Goal: Task Accomplishment & Management: Complete application form

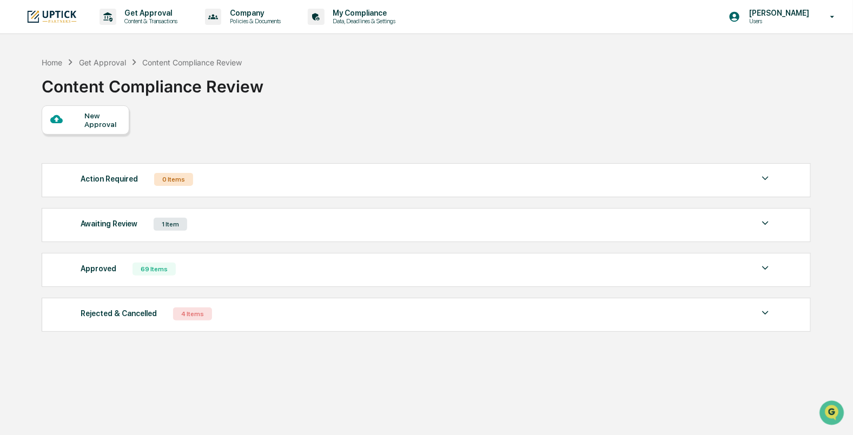
click at [101, 126] on div "New Approval" at bounding box center [102, 119] width 36 height 17
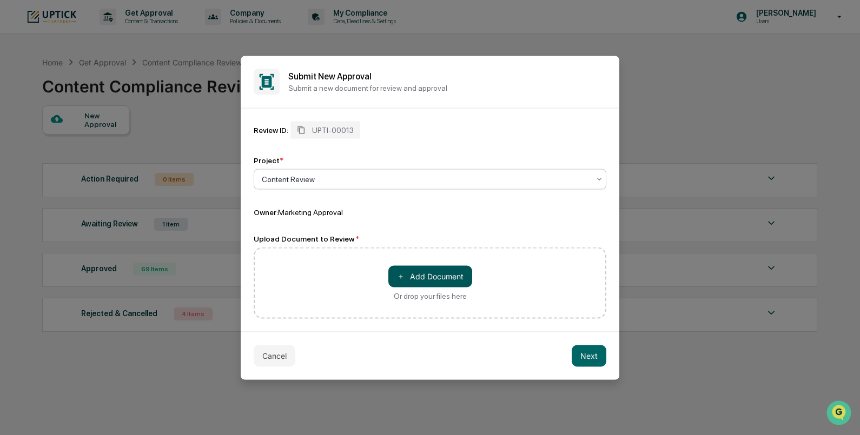
click at [418, 281] on button "＋ Add Document" at bounding box center [430, 277] width 84 height 22
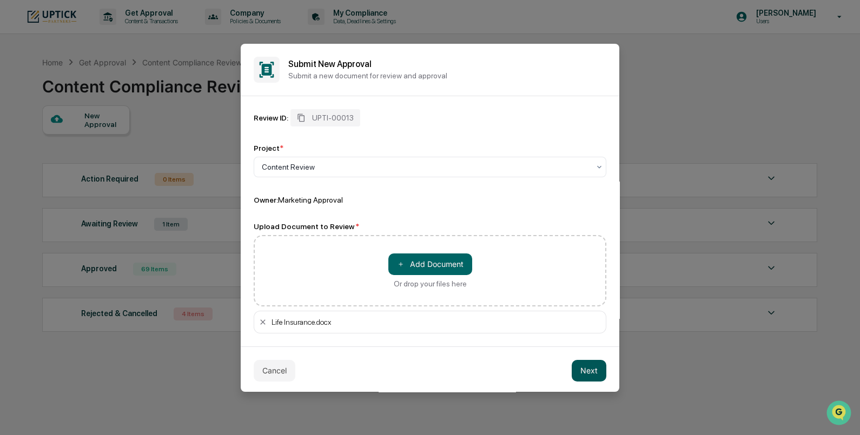
click at [576, 367] on button "Next" at bounding box center [589, 371] width 35 height 22
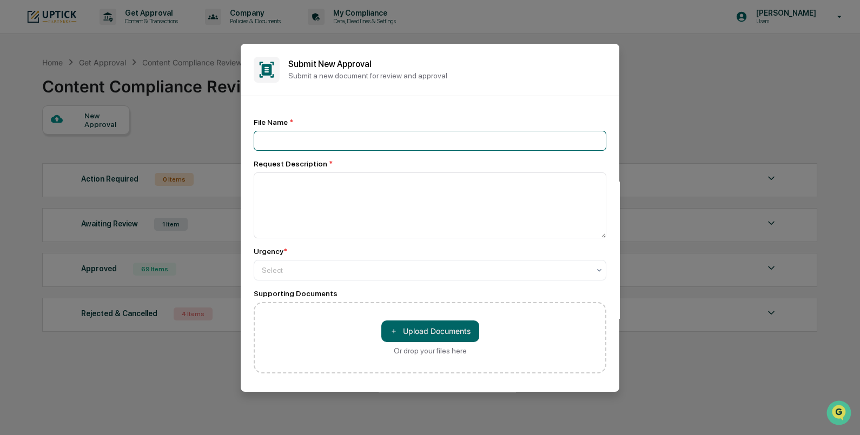
click at [392, 140] on input at bounding box center [430, 141] width 353 height 20
type input "**********"
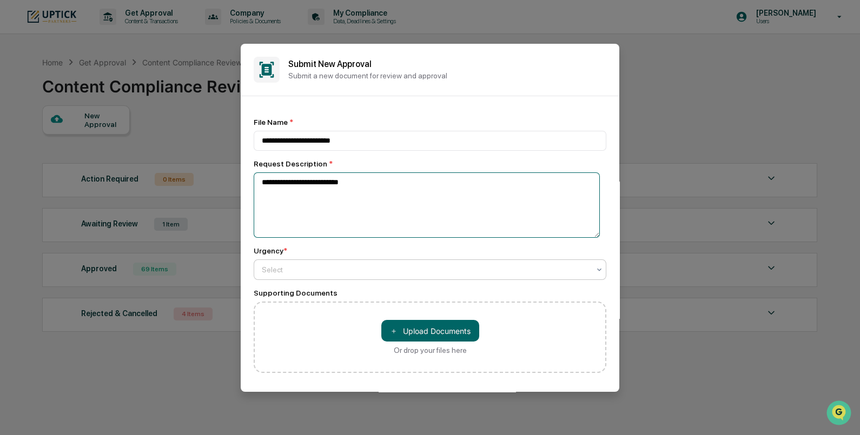
type textarea "**********"
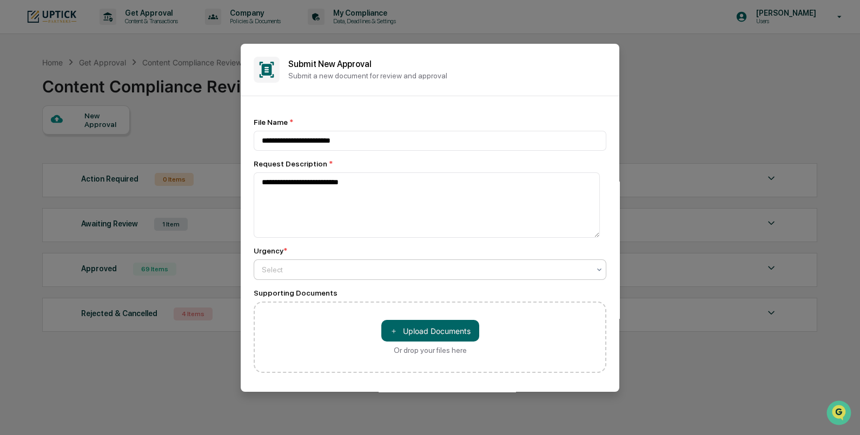
click at [346, 274] on div at bounding box center [426, 269] width 328 height 11
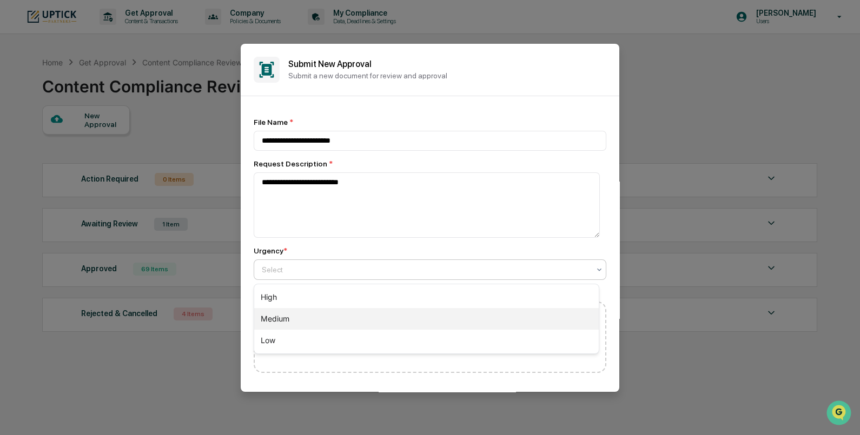
click at [343, 311] on div "Medium" at bounding box center [426, 319] width 345 height 22
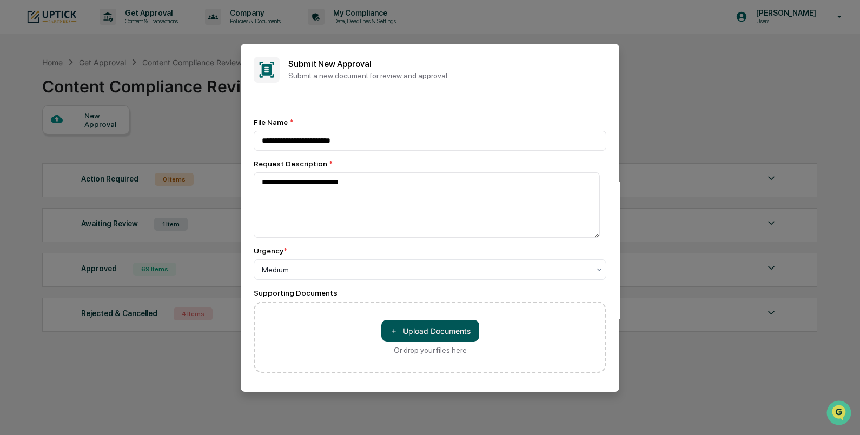
click at [396, 327] on button "＋ Upload Documents" at bounding box center [430, 331] width 98 height 22
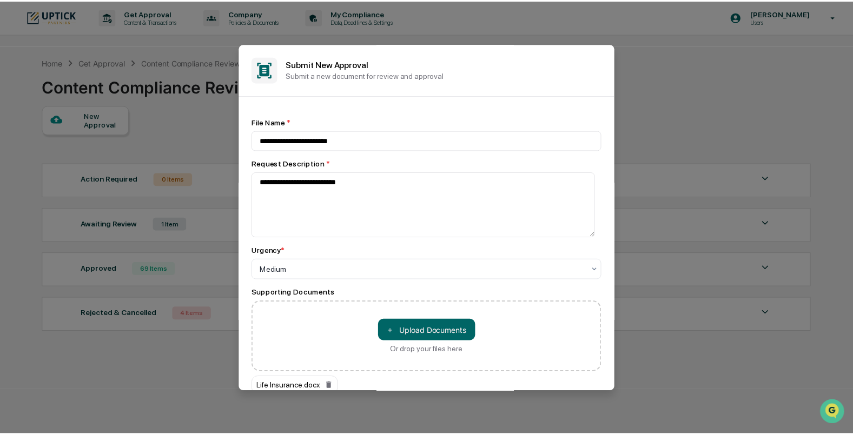
scroll to position [76, 0]
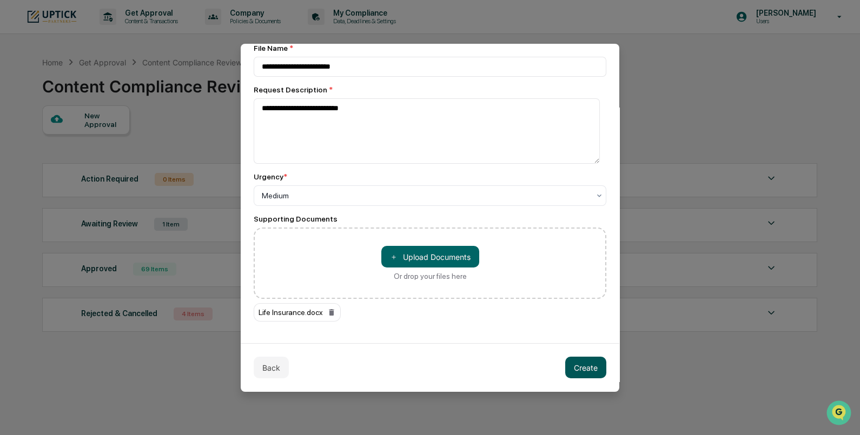
click at [572, 365] on button "Create" at bounding box center [585, 368] width 41 height 22
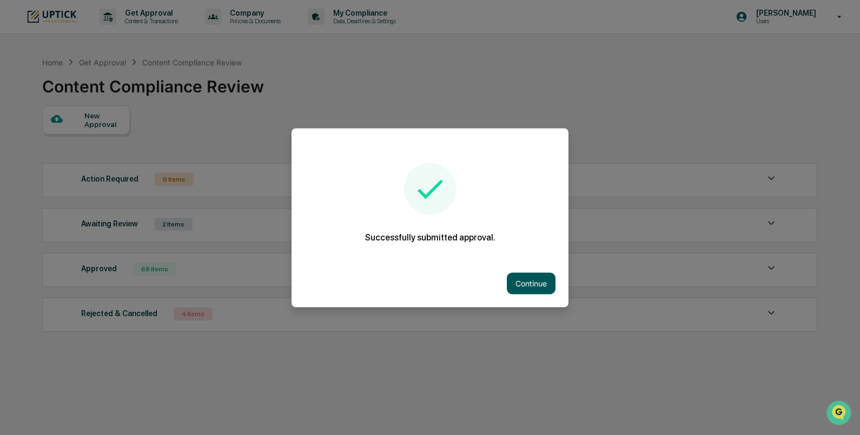
click at [533, 273] on button "Continue" at bounding box center [531, 284] width 49 height 22
